Goal: Obtain resource: Obtain resource

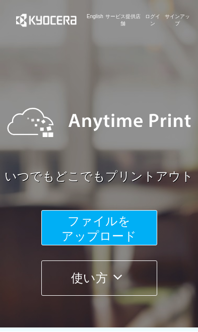
click at [123, 228] on button "ファイルを ​​アップロード" at bounding box center [99, 227] width 116 height 35
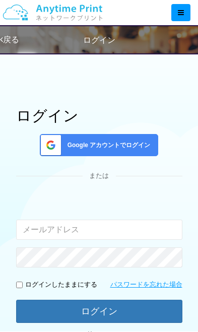
click at [139, 148] on span "Google アカウントでログイン" at bounding box center [106, 145] width 87 height 9
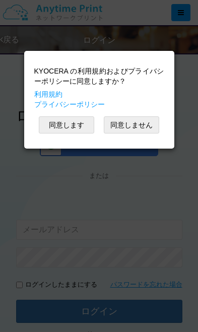
click at [84, 128] on button "同意します" at bounding box center [66, 124] width 55 height 17
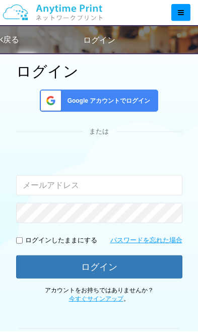
scroll to position [24, 0]
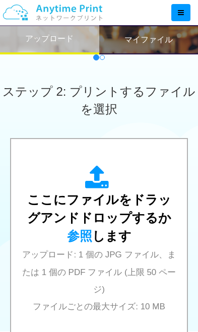
scroll to position [353, 0]
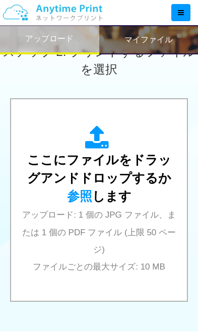
click at [124, 231] on span "アップロード: 1 個の JPG ファイル、または 1 個の PDF ファイル (上限 50 ページ) ファイルごとの最大サイズ: 10 MB" at bounding box center [99, 240] width 154 height 61
click at [112, 188] on div "ここにファイルをドラッグアンドドロップするか 参照 します アップロード: 1 個の JPG ファイル、または 1 個の PDF ファイル (上限 50 ペー…" at bounding box center [99, 199] width 156 height 149
click at [110, 192] on span "ここにファイルをドラッグアンドドロップするか 参照 します" at bounding box center [99, 178] width 144 height 50
click at [115, 180] on span "ここにファイルをドラッグアンドドロップするか 参照 します" at bounding box center [99, 178] width 144 height 50
click at [107, 161] on span "ここにファイルをドラッグアンドドロップするか 参照 します" at bounding box center [99, 178] width 144 height 50
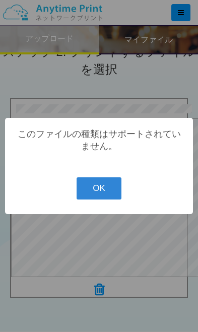
click at [107, 199] on button "OK" at bounding box center [99, 188] width 45 height 22
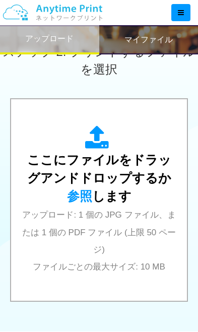
click at [118, 212] on span "アップロード: 1 個の JPG ファイル、または 1 個の PDF ファイル (上限 50 ページ) ファイルごとの最大サイズ: 10 MB" at bounding box center [99, 240] width 154 height 61
click at [132, 188] on div "ここにファイルをドラッグアンドドロップするか 参照 します アップロード: 1 個の JPG ファイル、または 1 個の PDF ファイル (上限 50 ペー…" at bounding box center [99, 199] width 156 height 149
click at [118, 203] on div "ここにファイルをドラッグアンドドロップするか 参照 します アップロード: 1 個の JPG ファイル、または 1 個の PDF ファイル (上限 50 ペー…" at bounding box center [99, 199] width 156 height 149
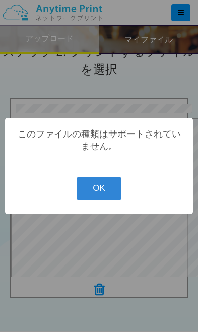
click at [102, 199] on button "OK" at bounding box center [99, 188] width 45 height 22
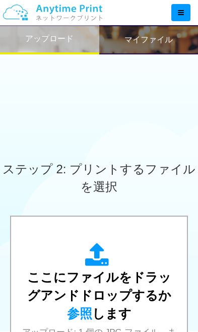
scroll to position [273, 0]
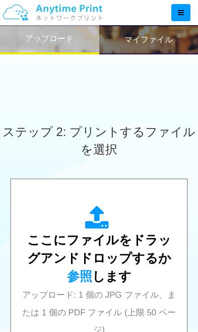
click at [107, 284] on div "ここにファイルをドラッグアンドドロップするか 参照 します アップロード: 1 個の JPG ファイル、または 1 個の PDF ファイル (上限 50 ペー…" at bounding box center [99, 279] width 156 height 149
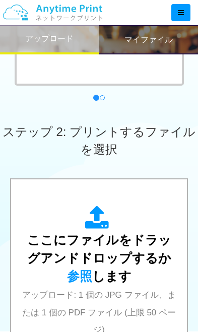
click at [115, 273] on span "ここにファイルをドラッグアンドドロップするか 参照 します" at bounding box center [99, 258] width 144 height 50
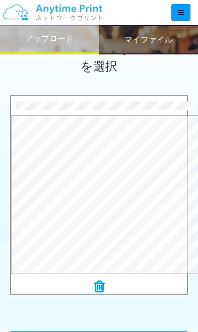
scroll to position [357, 0]
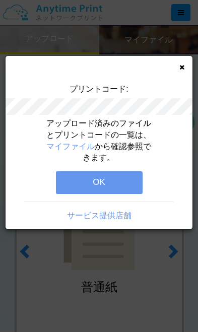
click at [120, 182] on button "OK" at bounding box center [99, 182] width 87 height 22
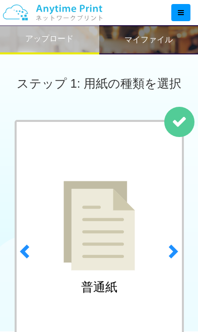
click at [186, 11] on div at bounding box center [180, 12] width 19 height 17
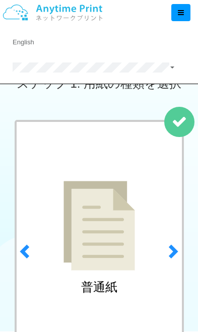
click at [169, 6] on div at bounding box center [102, 12] width 192 height 25
click at [134, 112] on div "ステップ 1: 用紙の種類を選択" at bounding box center [99, 83] width 198 height 72
click at [179, 69] on link at bounding box center [96, 67] width 192 height 25
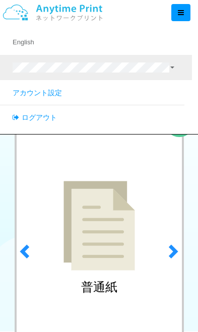
click at [171, 65] on link at bounding box center [96, 67] width 192 height 25
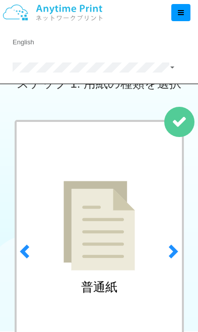
click at [177, 3] on div at bounding box center [102, 12] width 192 height 25
click at [172, 65] on link at bounding box center [96, 67] width 192 height 25
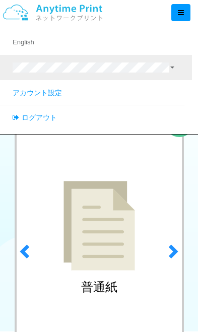
click at [107, 158] on div "普通紙" at bounding box center [99, 239] width 169 height 239
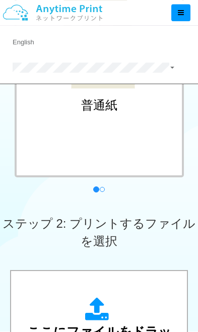
scroll to position [189, 0]
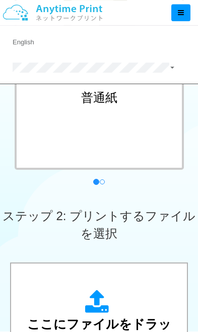
click at [175, 65] on link at bounding box center [96, 67] width 192 height 25
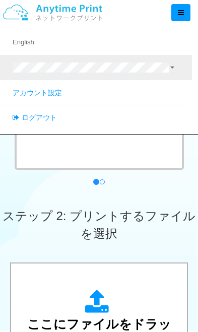
click at [171, 66] on span at bounding box center [172, 67] width 4 height 2
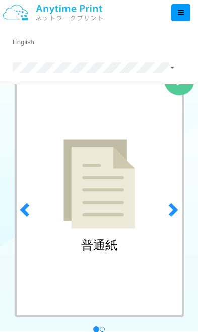
scroll to position [0, 0]
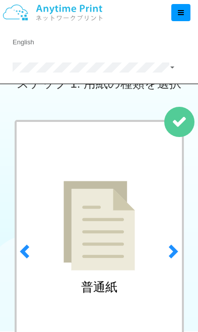
click at [176, 2] on div at bounding box center [102, 12] width 192 height 25
click at [183, 11] on icon at bounding box center [181, 12] width 6 height 7
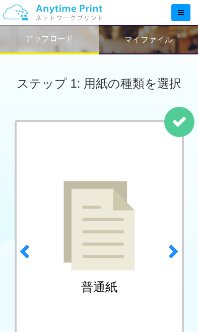
click at [172, 41] on h2 "マイファイル" at bounding box center [148, 39] width 48 height 9
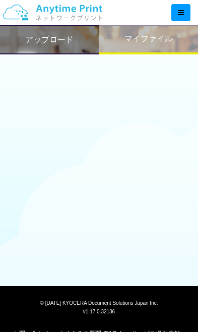
click at [154, 38] on h2 "マイファイル" at bounding box center [148, 38] width 48 height 9
click at [150, 38] on h2 "マイファイル" at bounding box center [148, 38] width 48 height 9
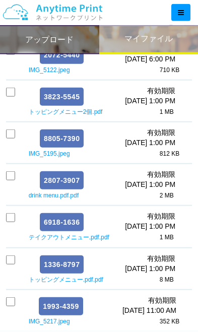
scroll to position [45, 0]
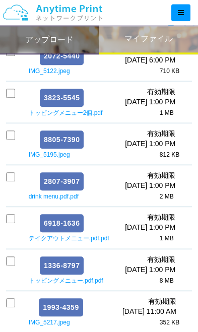
click at [7, 306] on div at bounding box center [10, 306] width 9 height 20
click at [12, 304] on input "checkbox" at bounding box center [10, 302] width 9 height 9
checkbox input "true"
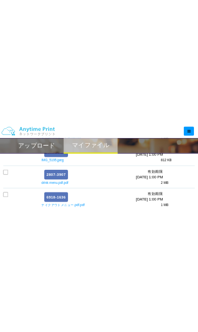
scroll to position [0, 0]
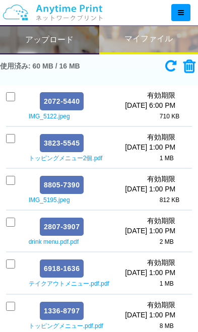
click at [7, 220] on input "checkbox" at bounding box center [10, 221] width 9 height 9
checkbox input "true"
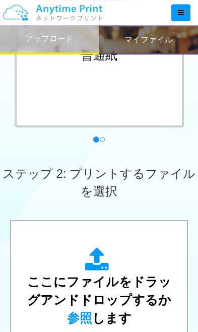
scroll to position [232, 0]
click at [115, 294] on span "ここにファイルをドラッグアンドドロップするか 参照 します" at bounding box center [99, 299] width 144 height 50
click at [130, 322] on div "ここにファイルをドラッグアンドドロップするか 参照 します アップロード: 1 個の JPG ファイル、または 1 個の PDF ファイル (上限 50 ペー…" at bounding box center [99, 321] width 156 height 149
click at [114, 310] on div "ここにファイルをドラッグアンドドロップするか 参照 します アップロード: 1 個の JPG ファイル、または 1 個の PDF ファイル (上限 50 ペー…" at bounding box center [99, 321] width 156 height 149
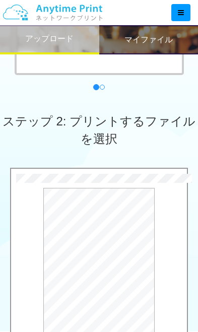
scroll to position [283, 0]
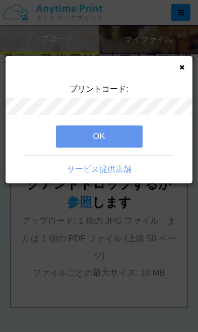
scroll to position [0, 0]
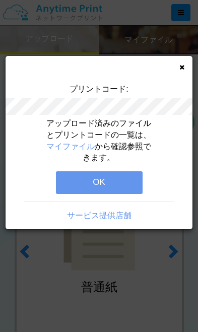
click at [125, 181] on button "OK" at bounding box center [99, 182] width 87 height 22
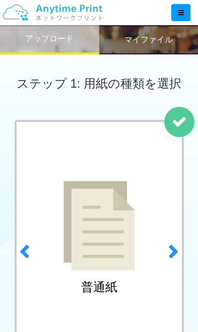
click at [167, 45] on div "マイファイル" at bounding box center [148, 39] width 99 height 29
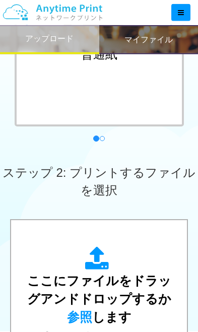
scroll to position [233, 0]
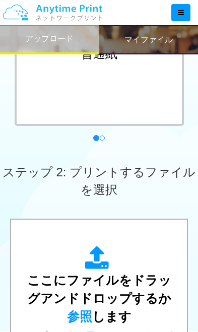
click at [109, 317] on span "ここにファイルをドラッグアンドドロップするか 参照 します" at bounding box center [99, 298] width 144 height 50
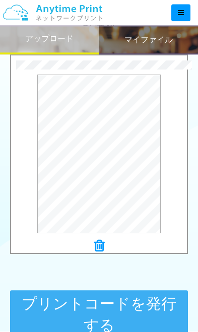
scroll to position [403, 0]
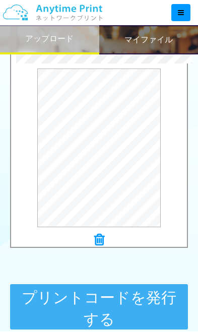
click at [152, 304] on button "プリントコードを発行する" at bounding box center [99, 306] width 178 height 45
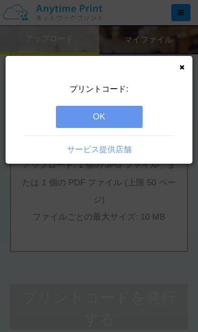
scroll to position [0, 0]
